Goal: Task Accomplishment & Management: Complete application form

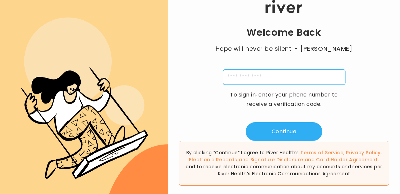
click at [259, 76] on input "tel" at bounding box center [284, 76] width 122 height 15
type input "**********"
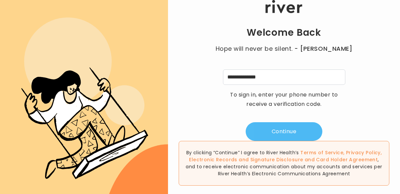
click at [289, 138] on button "Continue" at bounding box center [284, 131] width 77 height 19
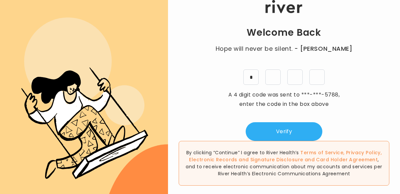
type input "*"
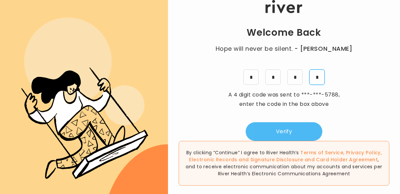
type input "*"
click at [282, 137] on button "Verify" at bounding box center [284, 131] width 77 height 19
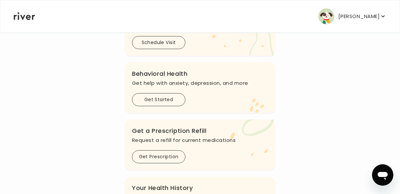
click at [366, 122] on div "Hi Crystal See a doctor, and get prescriptions, or review your benefits A treat…" at bounding box center [199, 37] width 373 height 378
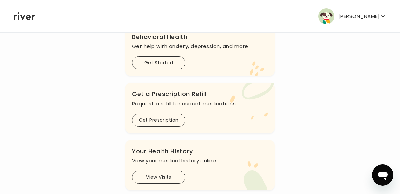
scroll to position [246, 0]
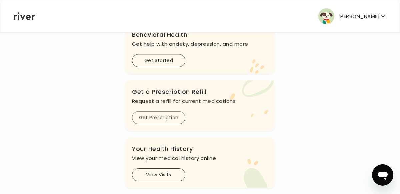
click at [148, 119] on button "Get Prescription" at bounding box center [158, 117] width 53 height 13
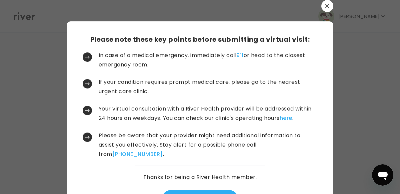
scroll to position [30, 0]
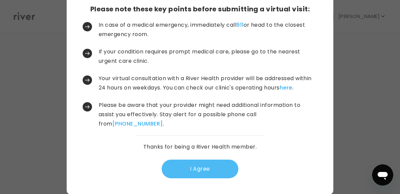
click at [187, 166] on button "I Agree" at bounding box center [200, 168] width 77 height 19
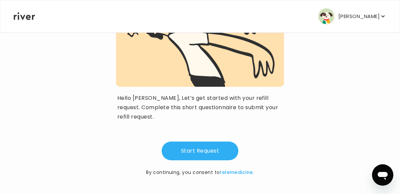
scroll to position [97, 0]
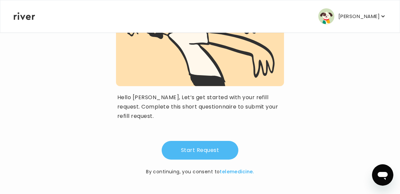
click at [188, 149] on button "Start Request" at bounding box center [200, 150] width 77 height 19
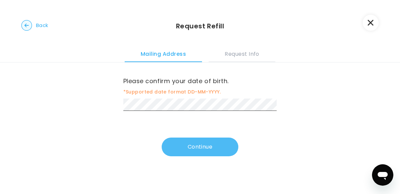
click at [188, 148] on button "Continue" at bounding box center [200, 146] width 77 height 19
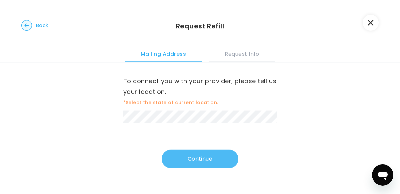
click at [190, 155] on button "Continue" at bounding box center [200, 158] width 77 height 19
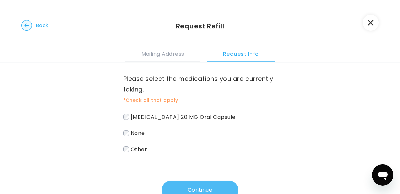
scroll to position [48, 0]
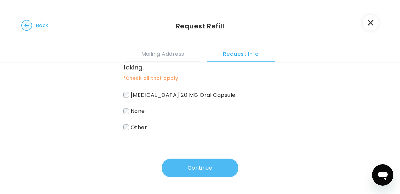
click at [180, 163] on button "Continue" at bounding box center [200, 167] width 77 height 19
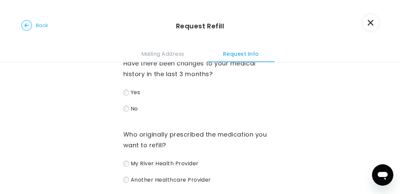
scroll to position [0, 0]
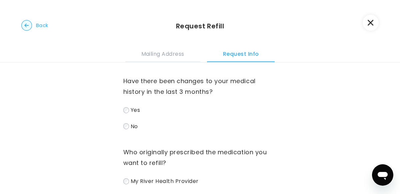
click at [129, 129] on label "No" at bounding box center [200, 126] width 154 height 10
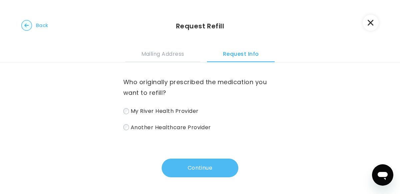
click at [182, 168] on button "Continue" at bounding box center [200, 167] width 77 height 19
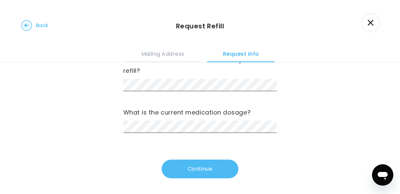
click at [181, 167] on button "Continue" at bounding box center [200, 168] width 77 height 19
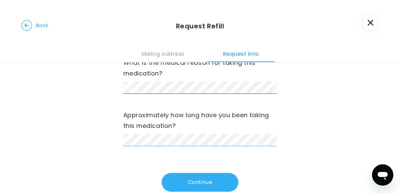
scroll to position [32, 0]
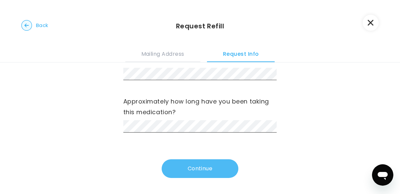
click at [186, 164] on button "Continue" at bounding box center [200, 168] width 77 height 19
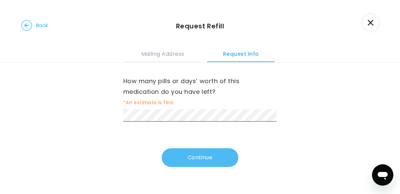
click at [186, 155] on button "Continue" at bounding box center [200, 157] width 77 height 19
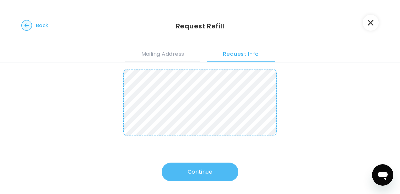
scroll to position [73, 0]
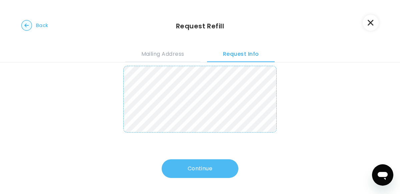
click at [194, 162] on button "Continue" at bounding box center [200, 168] width 77 height 19
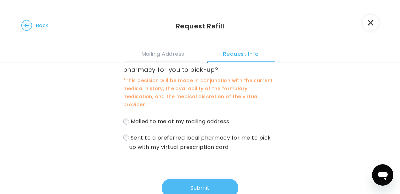
scroll to position [33, 0]
click at [181, 180] on button "Submit" at bounding box center [200, 187] width 77 height 19
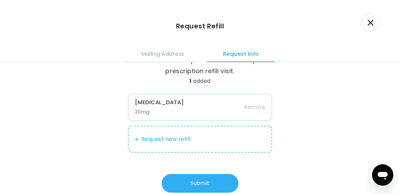
scroll to position [35, 0]
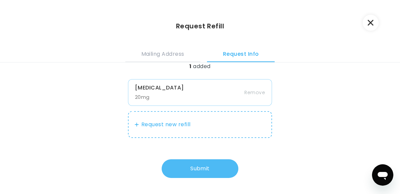
click at [199, 169] on button "Submit" at bounding box center [200, 168] width 77 height 19
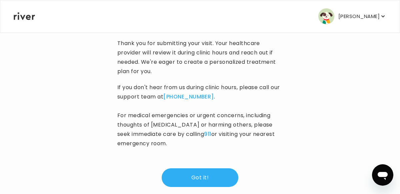
scroll to position [149, 0]
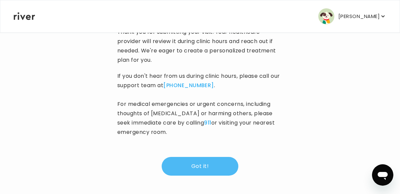
click at [185, 164] on button "Got it!" at bounding box center [200, 166] width 77 height 19
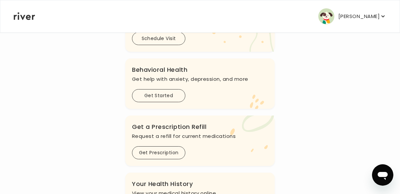
scroll to position [208, 0]
